Goal: Information Seeking & Learning: Learn about a topic

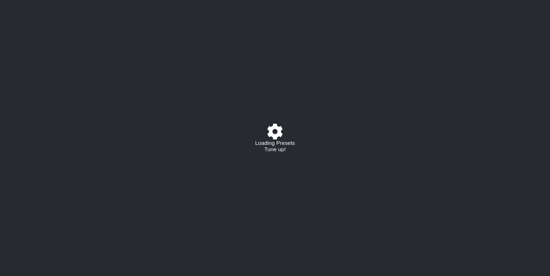
select select "C"
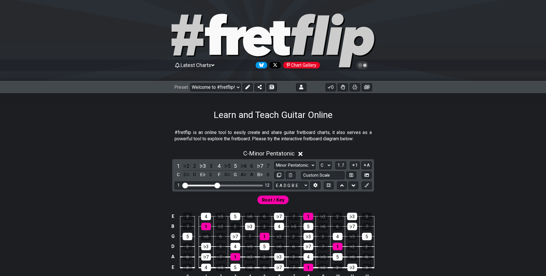
click at [397, 269] on div "E 3 4 ♭5 5 ♭6 6 ♭7 7 1 ♭2 2 ♭3 3 B 7 1 ♭2 2 ♭3 3 4 ♭5 5 ♭6 6 ♭7 7 G 5 ♭6 6 ♭7 7…" at bounding box center [273, 245] width 447 height 81
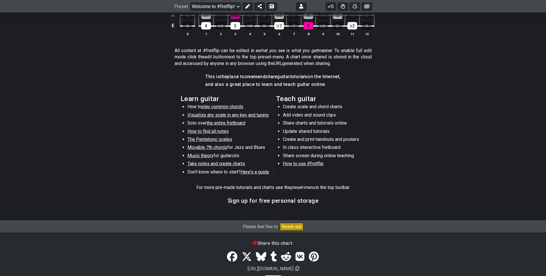
scroll to position [268, 0]
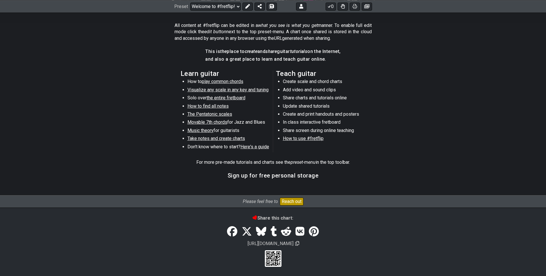
click at [249, 147] on span "Here's a guide" at bounding box center [254, 146] width 29 height 5
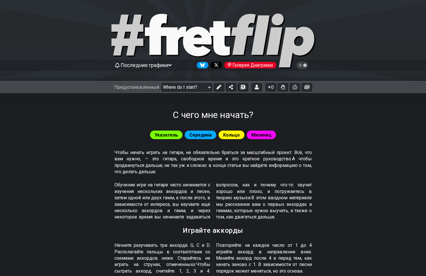
click at [403, 151] on section "Чтобы начать играть на гитаре, не обязательно браться за масштабный проект. Всё…" at bounding box center [213, 163] width 426 height 33
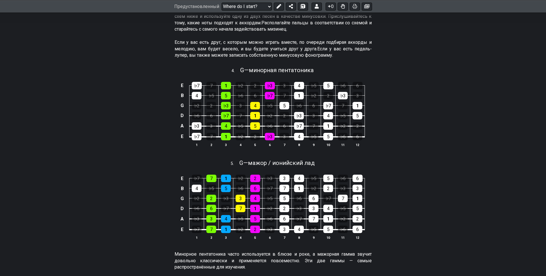
scroll to position [573, 0]
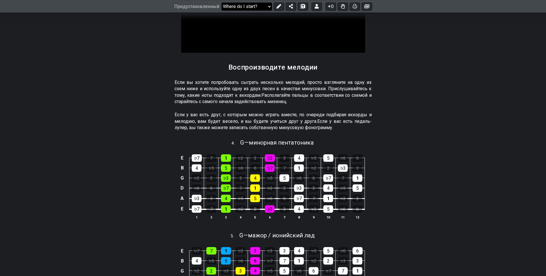
click at [267, 7] on select "Welcome to #fretflip! Initial Preset Custom Preset Minor Pentatonic Major Penta…" at bounding box center [247, 6] width 50 height 8
click at [222, 10] on select "Welcome to #fretflip! Initial Preset Custom Preset Minor Pentatonic Major Penta…" at bounding box center [247, 6] width 50 height 8
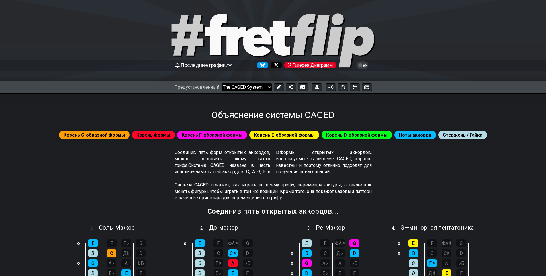
click at [269, 87] on select "Welcome to #fretflip! Initial Preset Custom Preset Minor Pentatonic Major Penta…" at bounding box center [247, 87] width 50 height 8
click at [222, 83] on select "Welcome to #fretflip! Initial Preset Custom Preset Minor Pentatonic Major Penta…" at bounding box center [247, 87] width 50 height 8
select select "/harmonizing-scales"
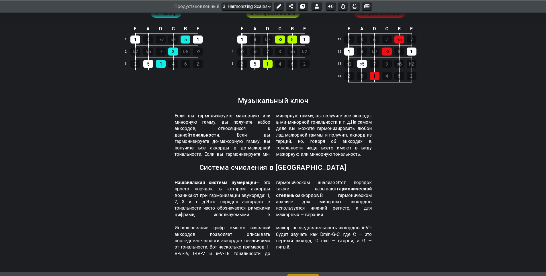
scroll to position [624, 0]
